Goal: Task Accomplishment & Management: Use online tool/utility

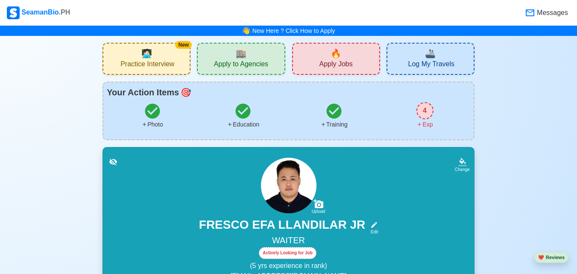
drag, startPoint x: 580, startPoint y: 179, endPoint x: 60, endPoint y: 137, distance: 521.7
click at [430, 63] on span "Log My Travels" at bounding box center [431, 65] width 46 height 11
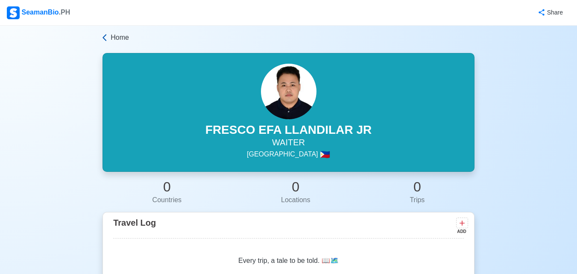
click at [108, 35] on icon at bounding box center [104, 37] width 9 height 9
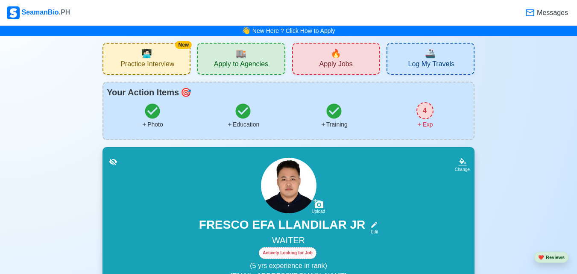
click at [315, 67] on div "🔥 Apply Jobs" at bounding box center [336, 59] width 88 height 32
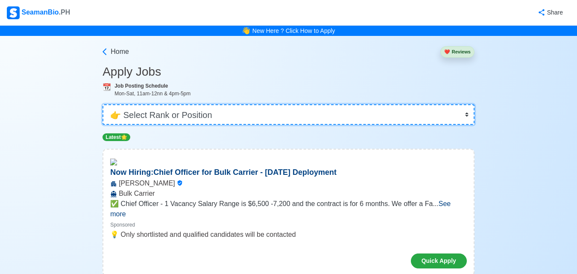
click at [215, 116] on select "👉 Select Rank or Position Master Chief Officer 2nd Officer 3rd Officer Junior O…" at bounding box center [288, 114] width 372 height 20
select select "Waiter"
click at [103, 104] on select "👉 Select Rank or Position Master Chief Officer 2nd Officer 3rd Officer Junior O…" at bounding box center [288, 114] width 372 height 20
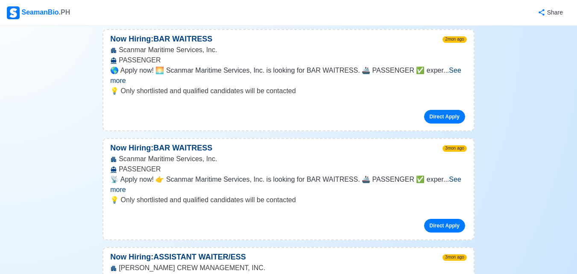
scroll to position [134, 0]
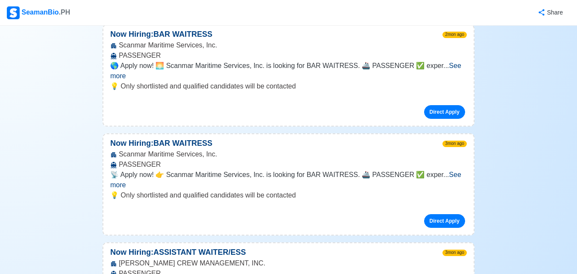
click at [461, 68] on span "See more" at bounding box center [285, 71] width 351 height 18
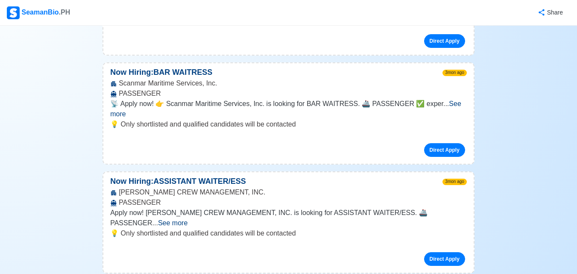
scroll to position [286, 0]
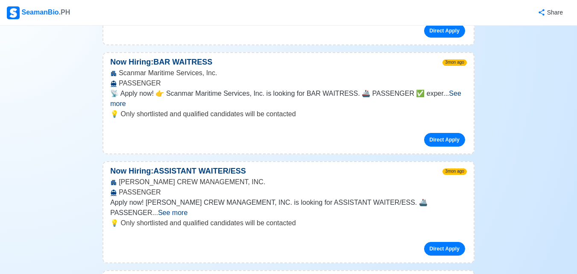
click at [187, 209] on span "See more" at bounding box center [172, 212] width 29 height 7
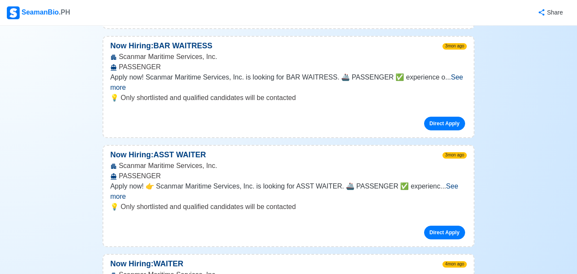
scroll to position [623, 0]
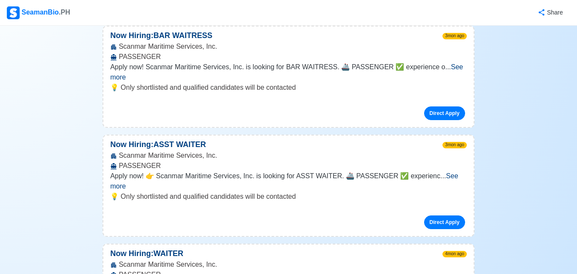
click at [448, 172] on span "See more" at bounding box center [284, 181] width 348 height 18
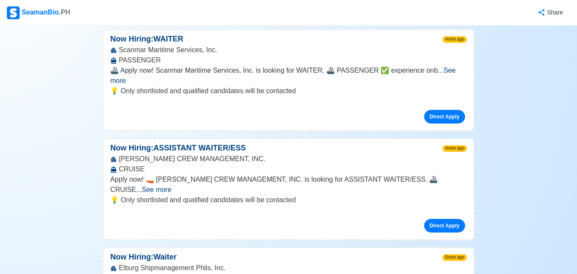
scroll to position [920, 0]
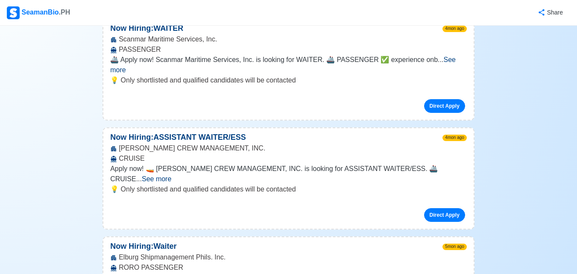
click at [171, 175] on span "See more" at bounding box center [156, 178] width 29 height 7
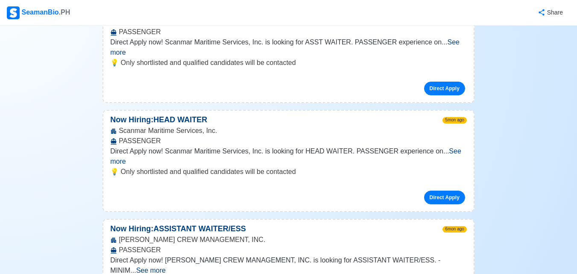
scroll to position [1316, 0]
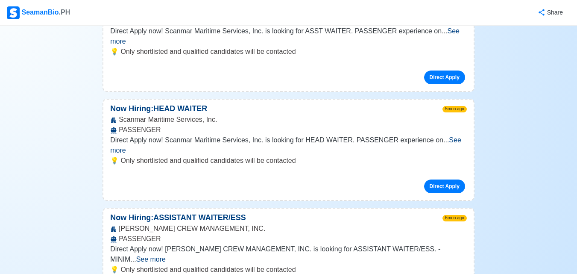
click at [456, 136] on span "See more" at bounding box center [285, 145] width 351 height 18
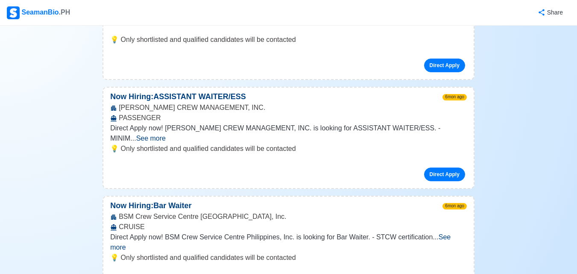
scroll to position [1525, 0]
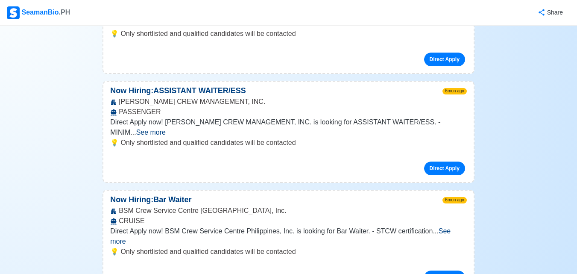
click at [166, 129] on span "See more" at bounding box center [150, 132] width 29 height 7
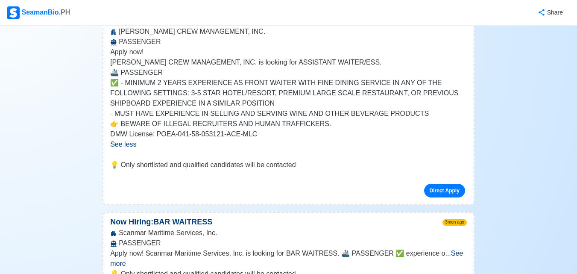
scroll to position [0, 0]
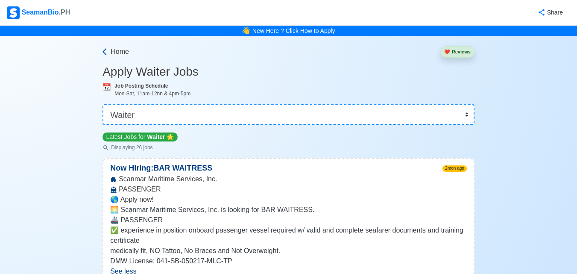
click at [119, 56] on span "Home" at bounding box center [120, 52] width 18 height 10
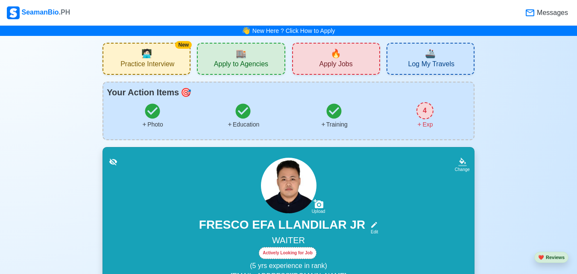
click at [419, 110] on div "4" at bounding box center [424, 110] width 17 height 17
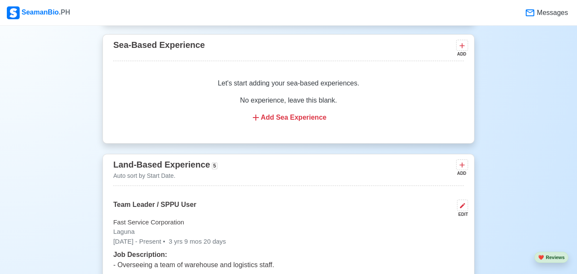
scroll to position [1942, 0]
